Goal: Information Seeking & Learning: Learn about a topic

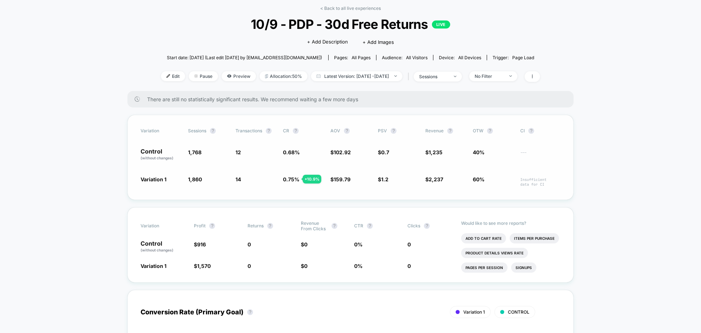
scroll to position [37, 0]
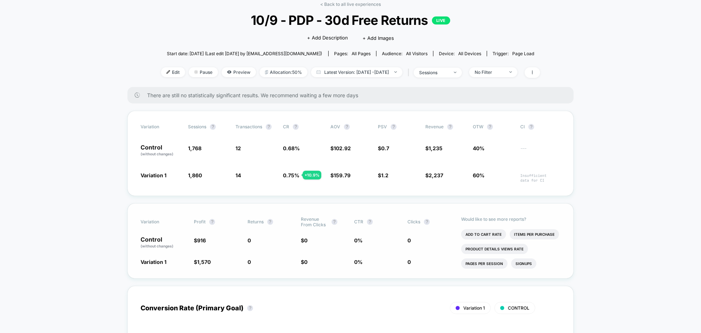
click at [490, 232] on li "Add To Cart Rate" at bounding box center [483, 234] width 45 height 10
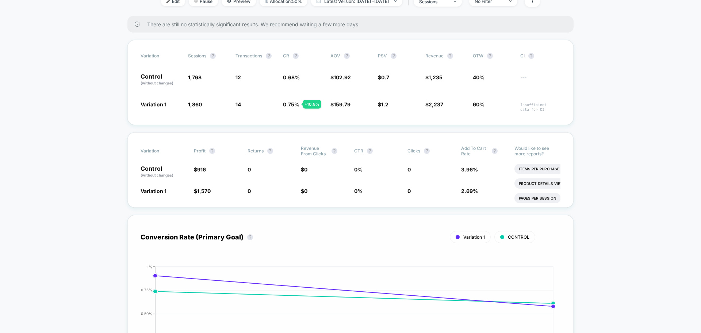
scroll to position [110, 0]
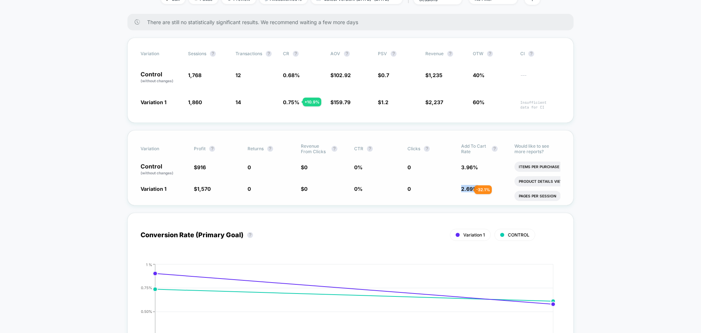
drag, startPoint x: 478, startPoint y: 188, endPoint x: 448, endPoint y: 188, distance: 30.3
click at [448, 188] on div "Variation 1 $ 1,570 + 62.9 % 0 $ 0 0 % 0 2.69 % - 32.1 %" at bounding box center [351, 188] width 420 height 7
click at [473, 189] on span "2.69 %" at bounding box center [469, 188] width 17 height 6
click at [472, 189] on span "2.69 %" at bounding box center [469, 188] width 17 height 6
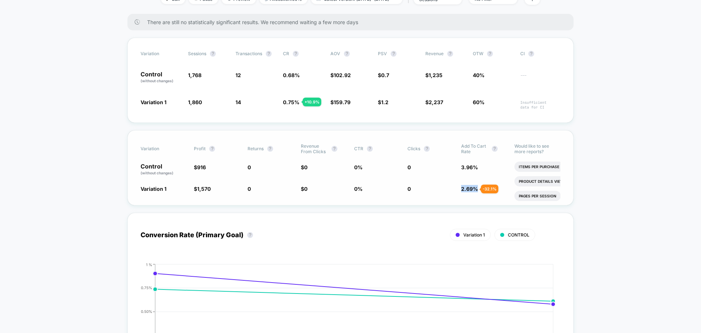
click at [472, 189] on span "2.69 %" at bounding box center [469, 188] width 17 height 6
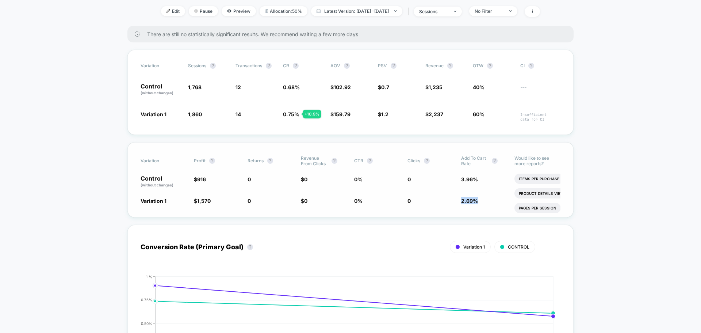
scroll to position [73, 0]
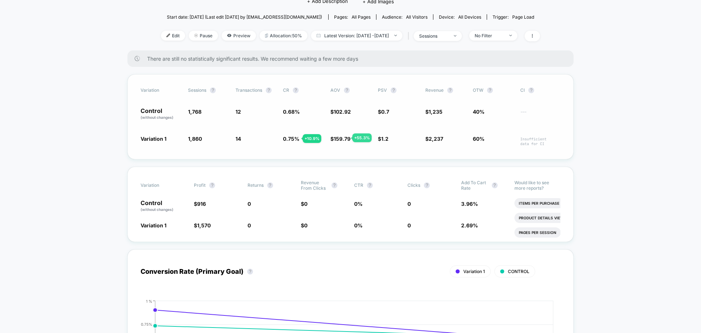
click at [344, 138] on span "159.79" at bounding box center [342, 138] width 17 height 6
click at [346, 141] on span "159.79" at bounding box center [342, 138] width 17 height 6
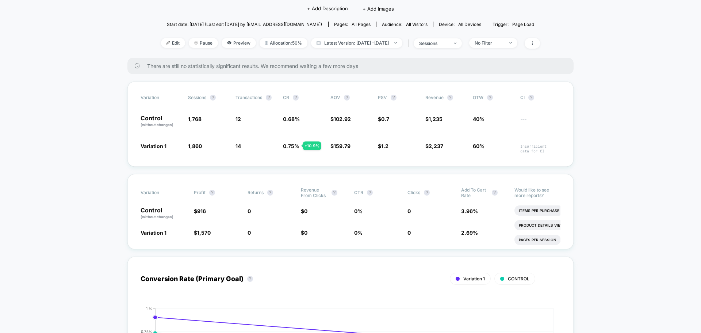
scroll to position [37, 0]
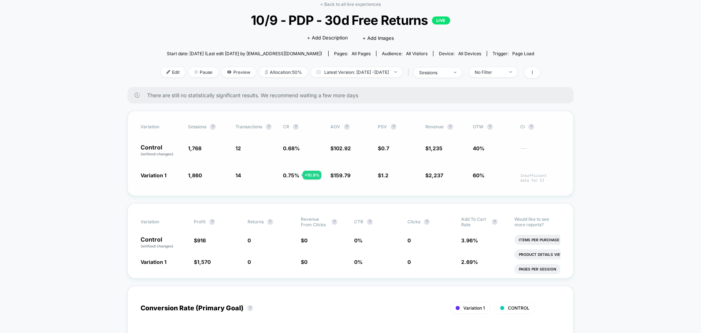
click at [291, 172] on span "0.75 % + 10.9 %" at bounding box center [303, 176] width 40 height 11
click at [292, 171] on span "0.75 % + 10.9 %" at bounding box center [303, 176] width 40 height 11
drag, startPoint x: 293, startPoint y: 173, endPoint x: 294, endPoint y: 178, distance: 4.9
click at [293, 174] on span "0.75 %" at bounding box center [291, 175] width 16 height 6
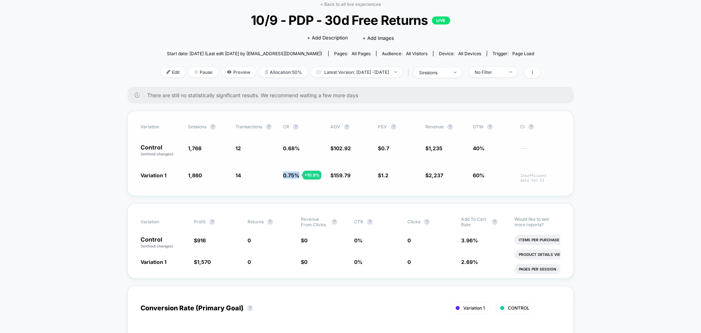
click at [291, 177] on span "0.75 %" at bounding box center [291, 175] width 16 height 6
click at [292, 179] on span "0.75 % + 10.9 %" at bounding box center [303, 176] width 40 height 11
click at [292, 176] on span "0.75 %" at bounding box center [291, 175] width 16 height 6
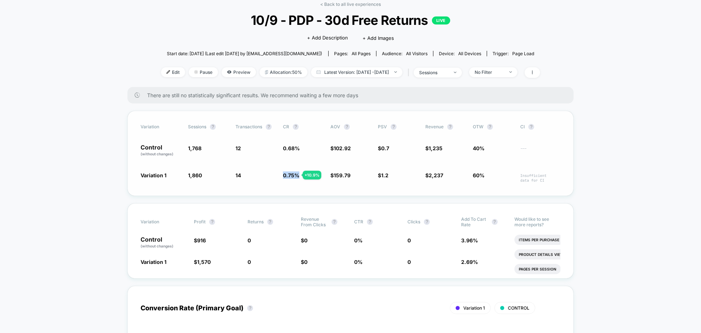
click at [289, 175] on span "0.75 %" at bounding box center [291, 175] width 16 height 6
click at [289, 174] on span "0.75 %" at bounding box center [291, 175] width 16 height 6
click at [292, 175] on span "0.75 %" at bounding box center [291, 175] width 16 height 6
click at [292, 174] on span "0.75 %" at bounding box center [291, 175] width 16 height 6
click at [242, 160] on div "Variation Sessions ? Transactions ? CR ? AOV ? PSV ? Revenue ? OTW ? CI ? Contr…" at bounding box center [350, 153] width 446 height 85
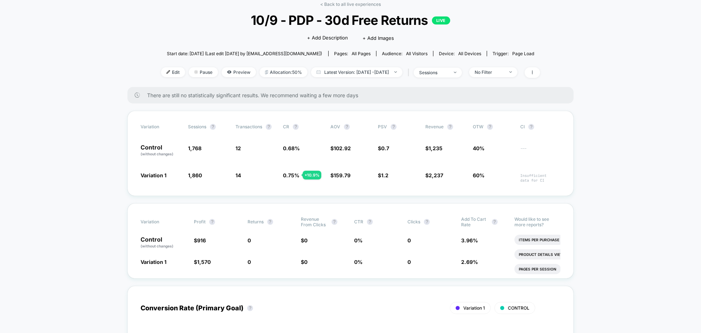
drag, startPoint x: 82, startPoint y: 62, endPoint x: 76, endPoint y: 62, distance: 5.5
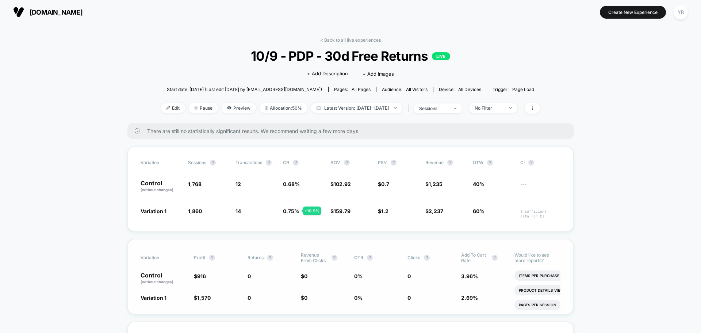
scroll to position [0, 0]
